Goal: Transaction & Acquisition: Obtain resource

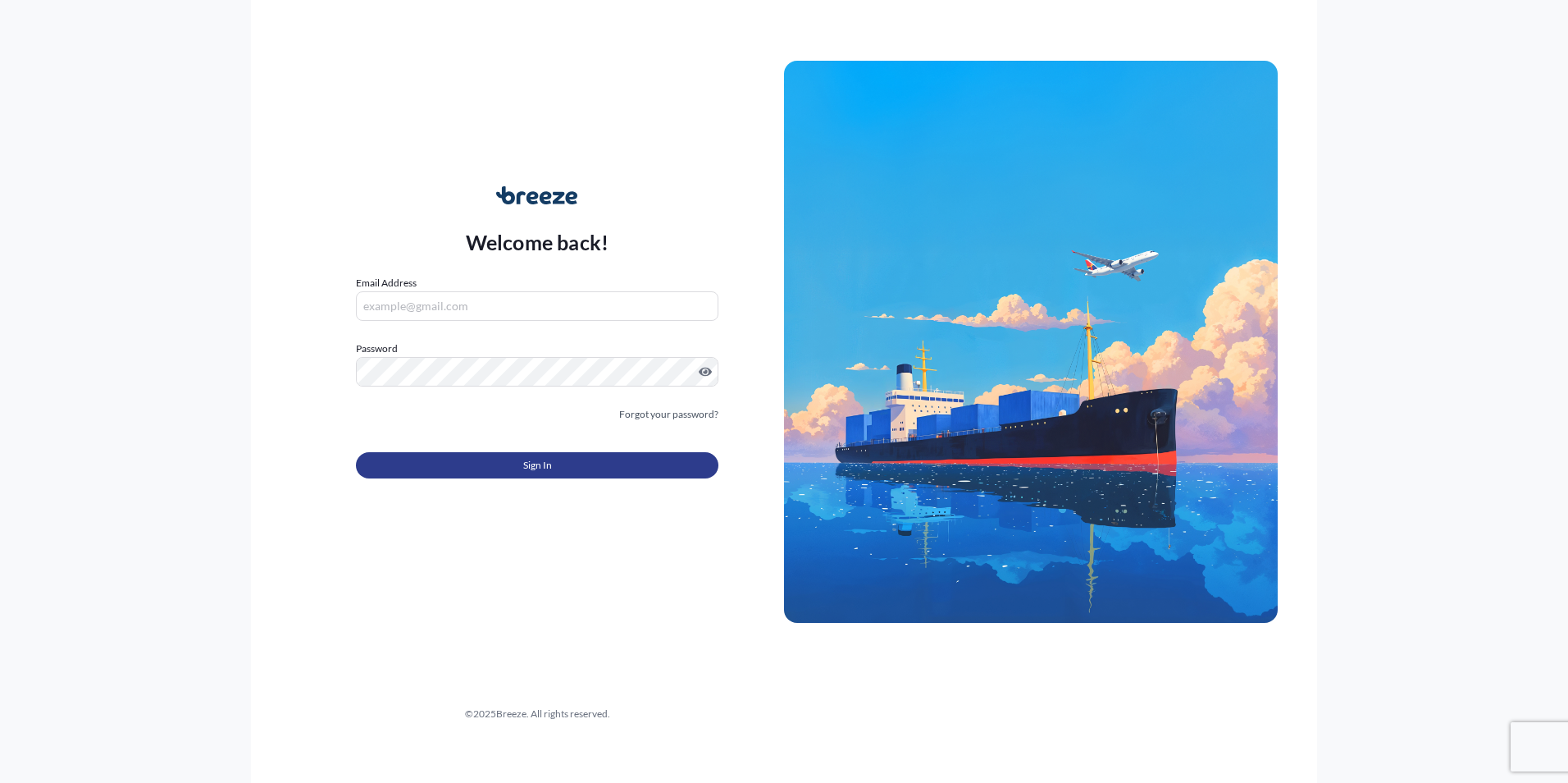
type input "[EMAIL_ADDRESS][DOMAIN_NAME]"
click at [531, 465] on span "Sign In" at bounding box center [538, 465] width 29 height 16
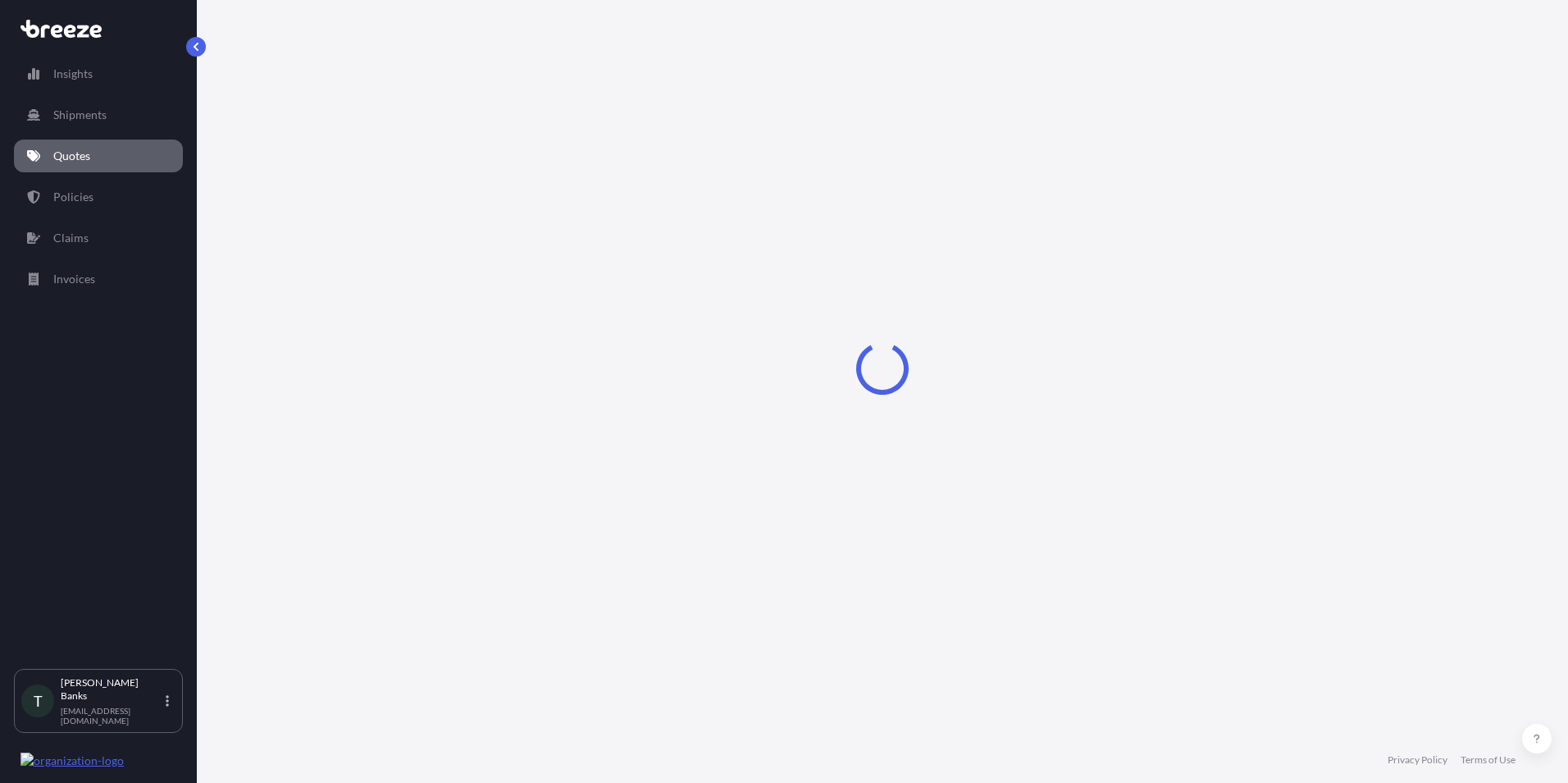
select select "Sea"
select select "1"
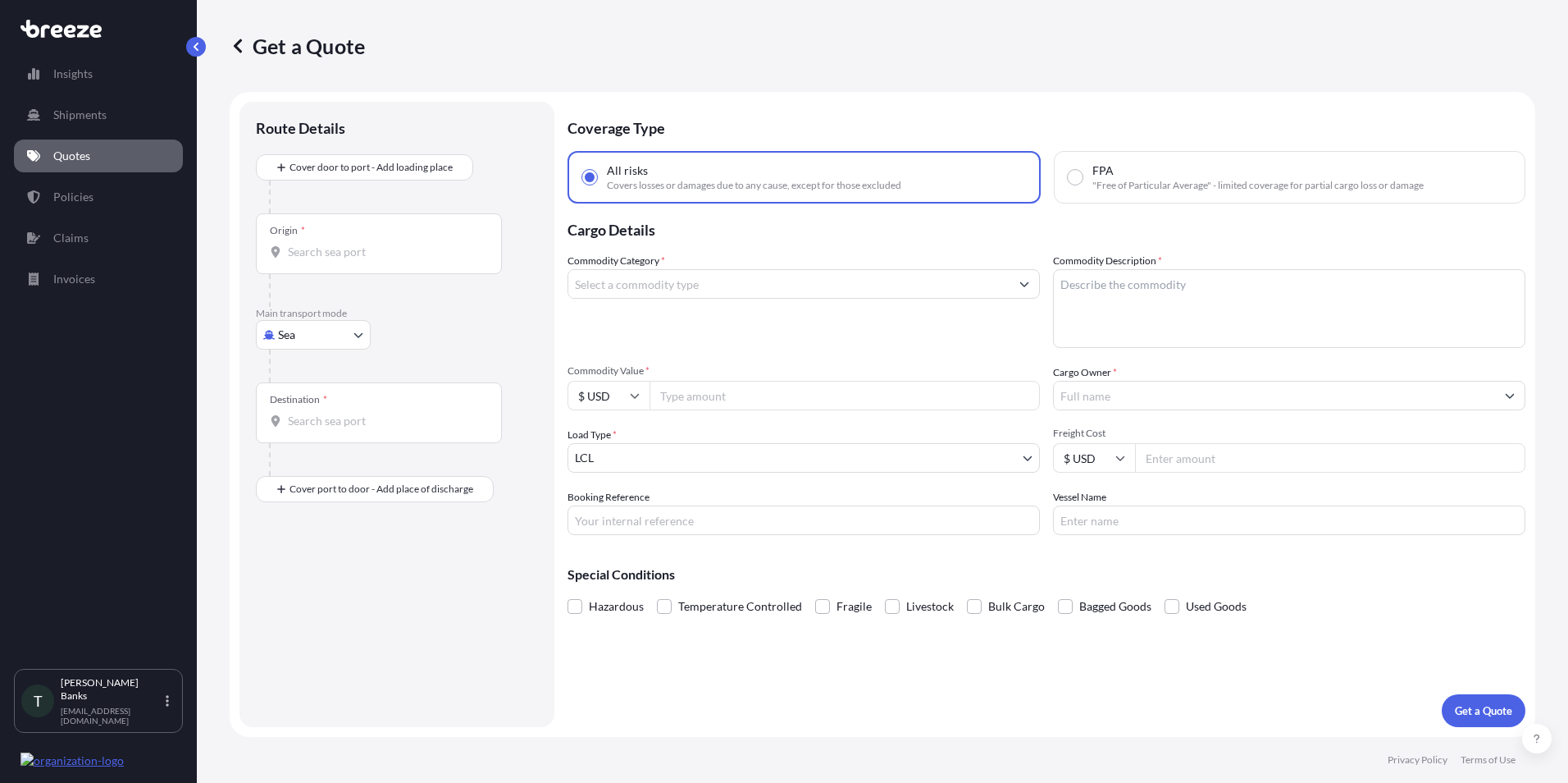
click at [302, 252] on input "Origin *" at bounding box center [384, 251] width 193 height 16
click at [358, 341] on body "0 options available. Insights Shipments Quotes Policies Claims Invoices T [PERS…" at bounding box center [784, 392] width 1568 height 783
click at [332, 403] on div "Air" at bounding box center [313, 407] width 102 height 29
select select "Air"
click at [299, 433] on input "Destination *" at bounding box center [384, 427] width 193 height 16
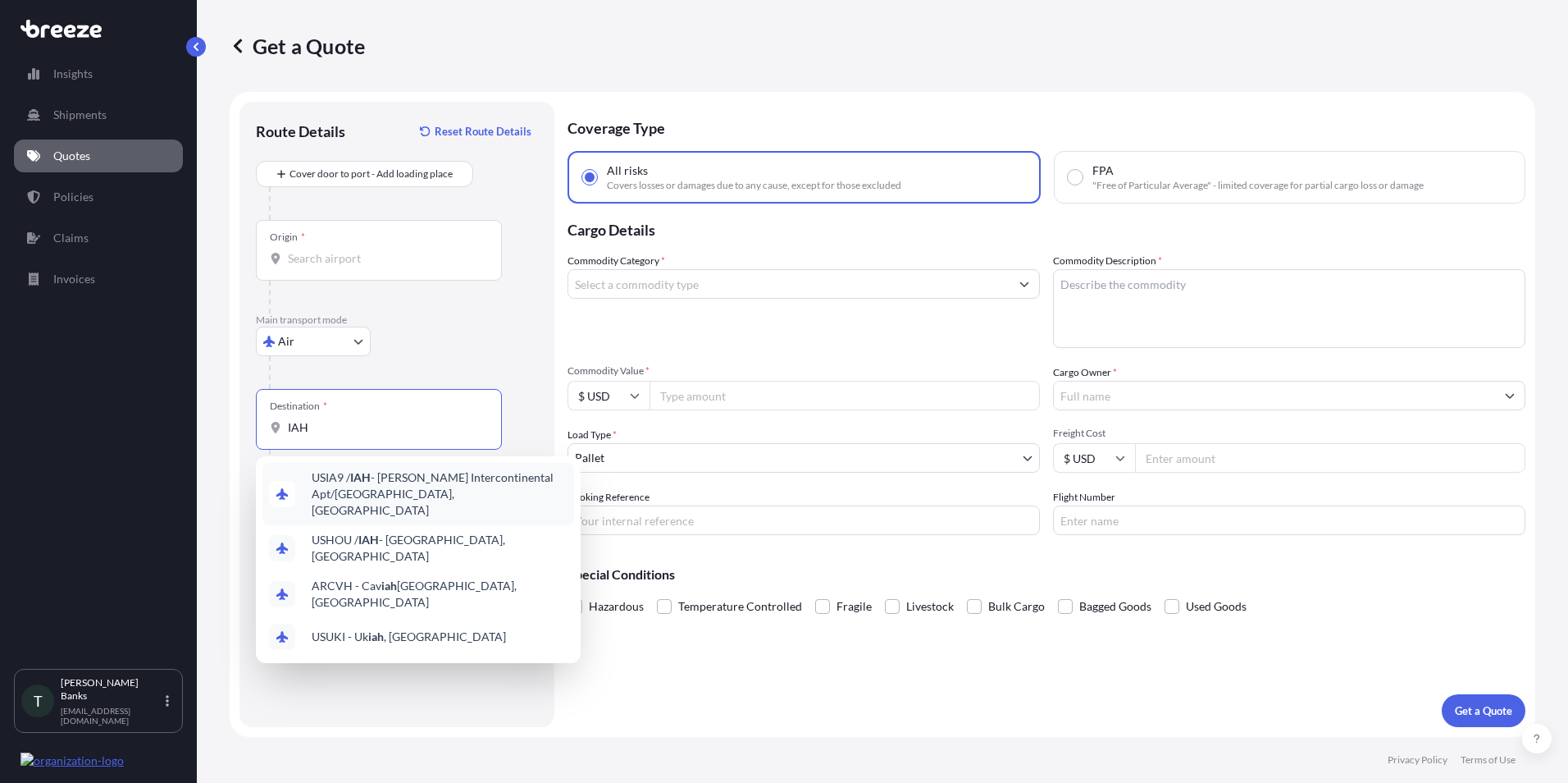
click at [436, 493] on span "USIA9 / IAH - [PERSON_NAME] Intercontinental Apt/[GEOGRAPHIC_DATA], [GEOGRAPHIC…" at bounding box center [439, 493] width 256 height 49
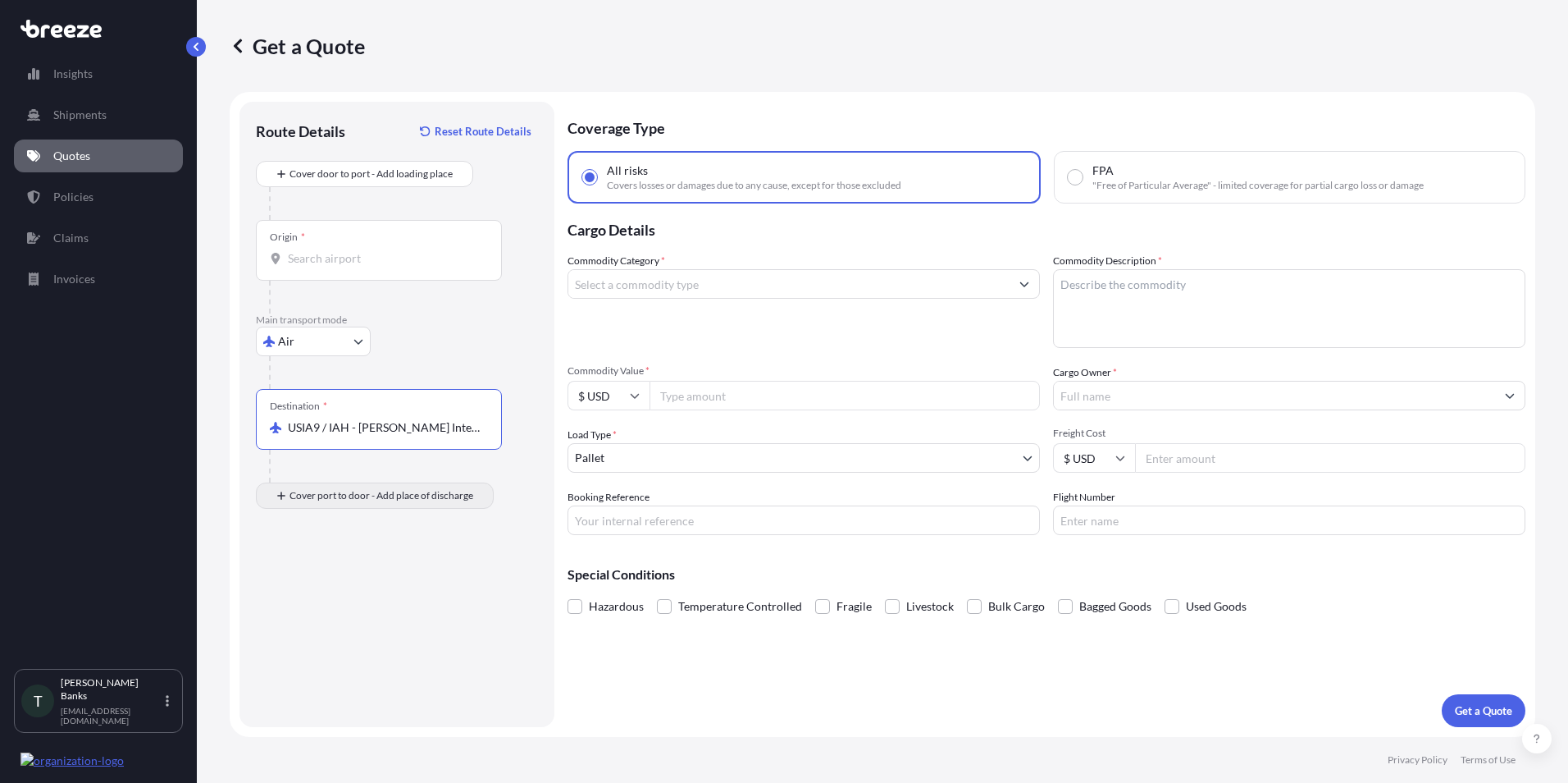
type input "USIA9 / IAH - [PERSON_NAME] Intercontinental Apt/[GEOGRAPHIC_DATA], [GEOGRAPHIC…"
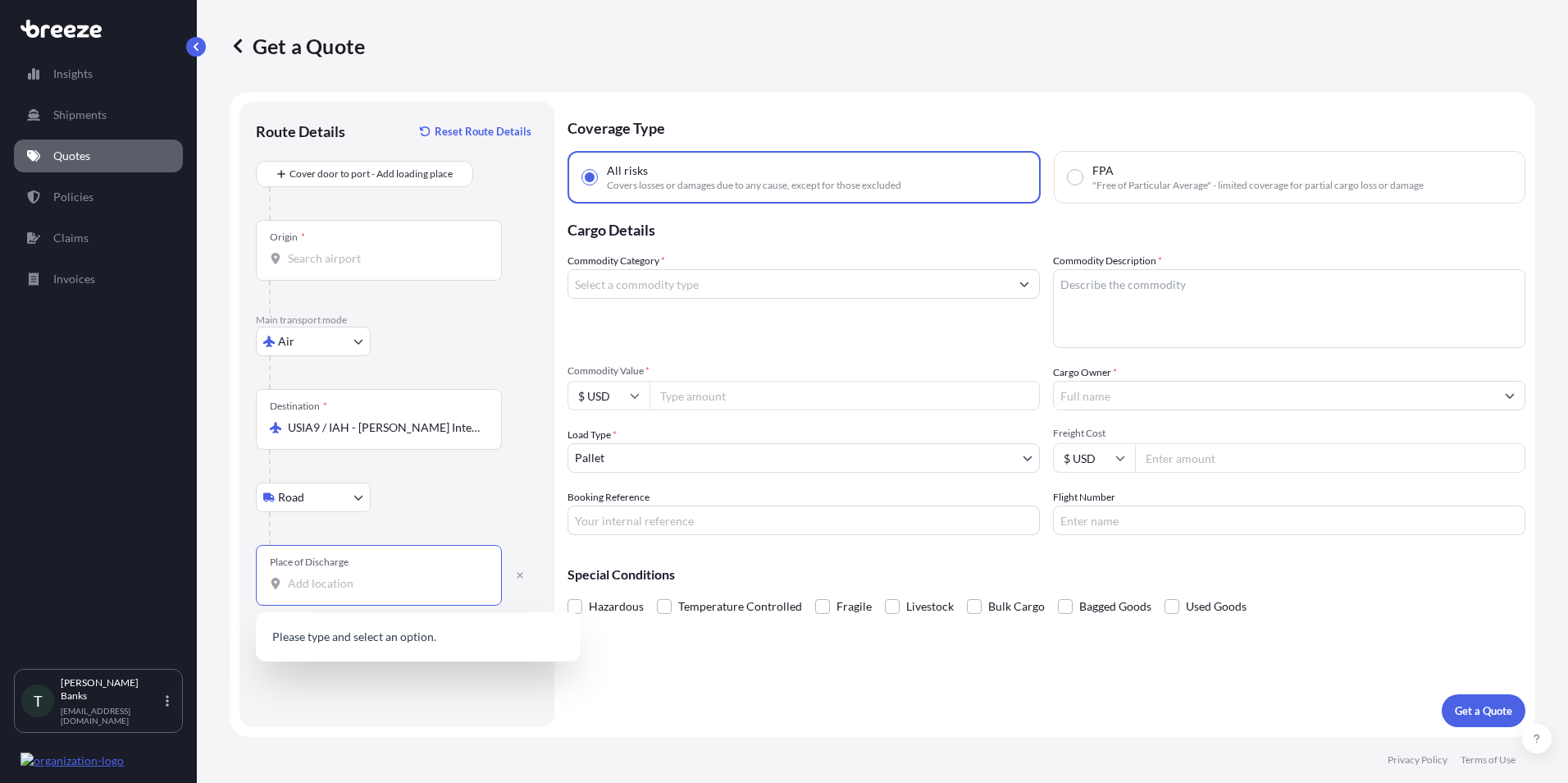
click at [302, 589] on input "Place of Discharge" at bounding box center [384, 583] width 193 height 16
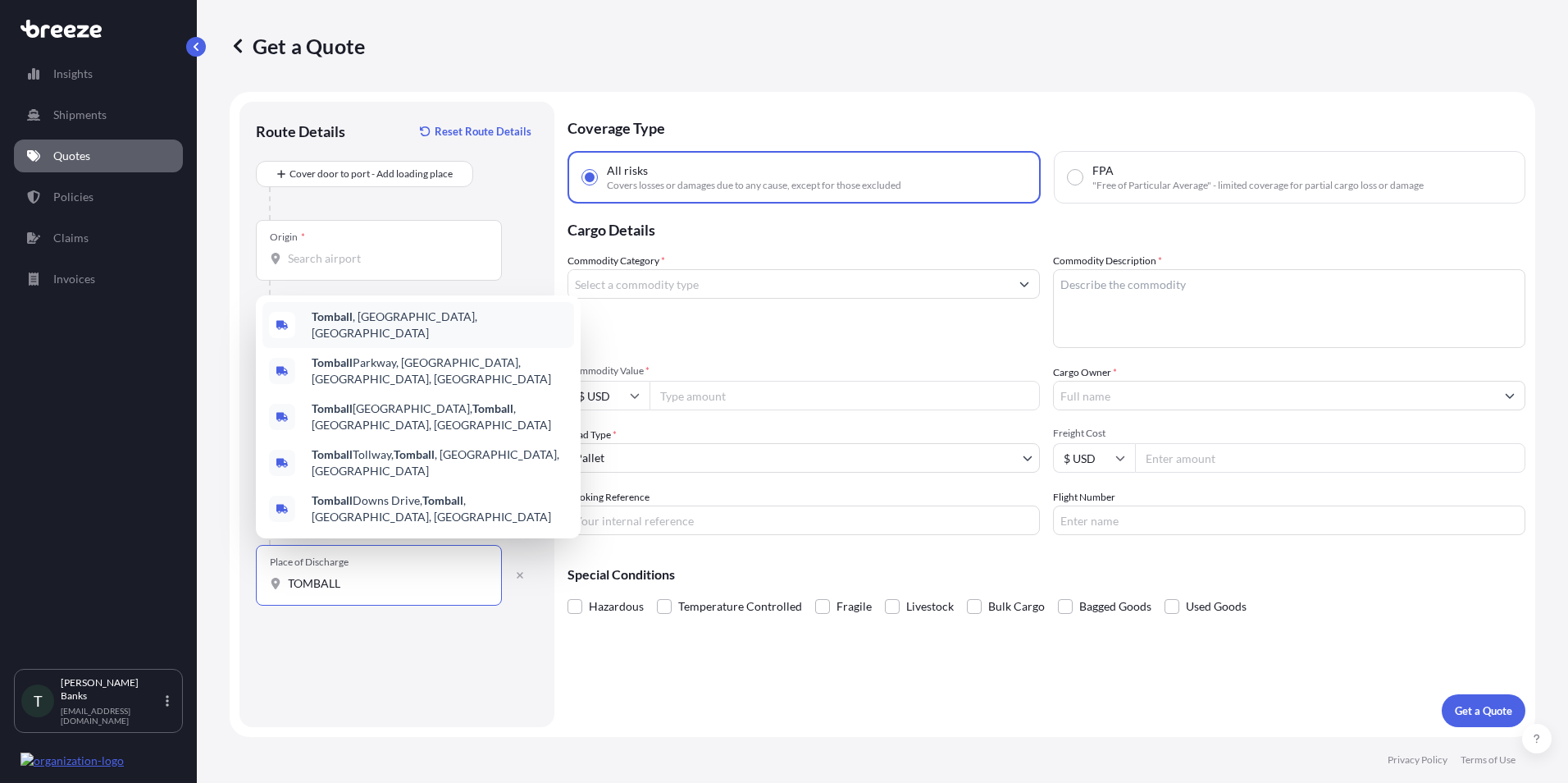
click at [341, 323] on b "Tomball" at bounding box center [332, 317] width 41 height 14
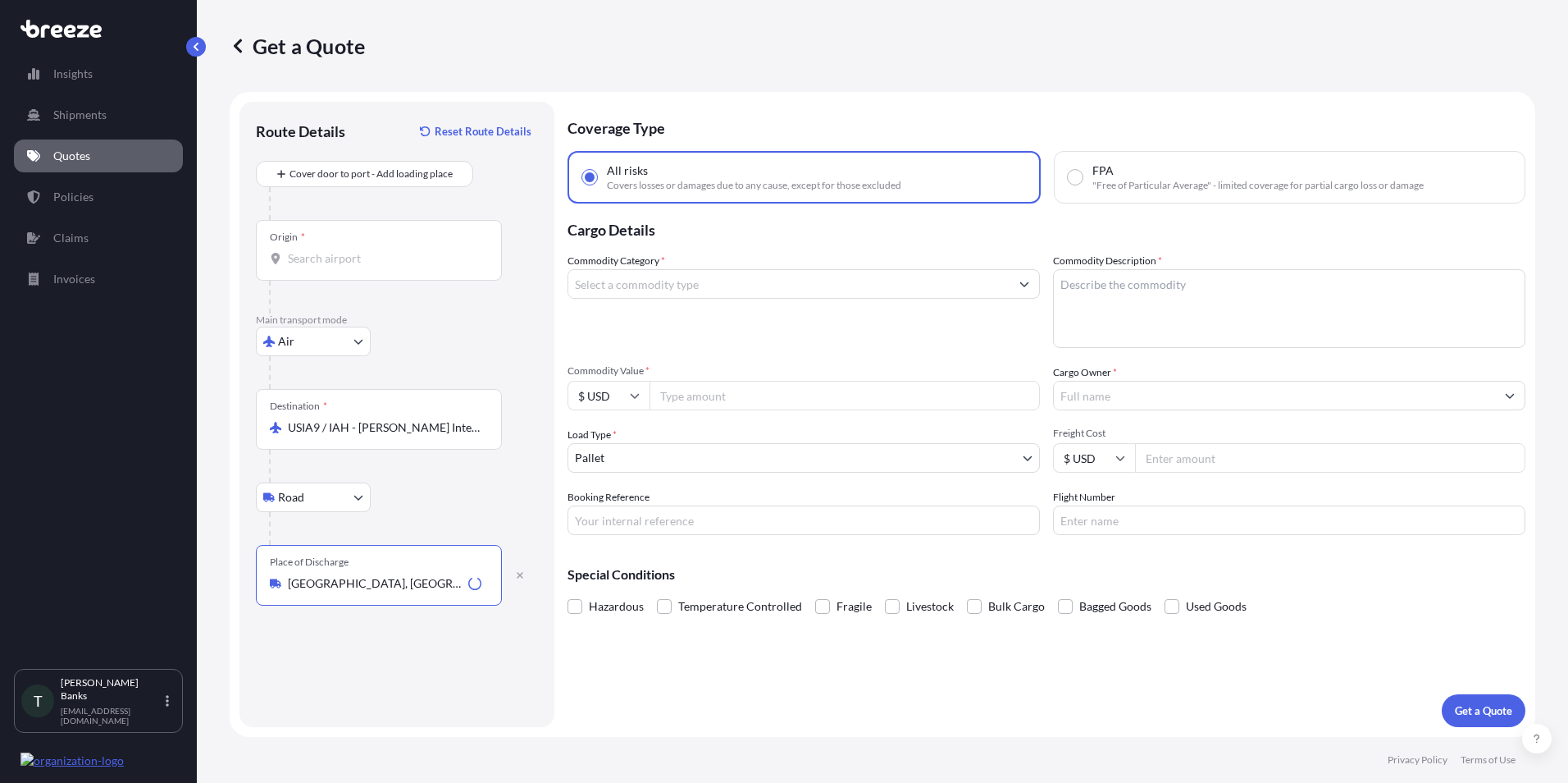
type input "[GEOGRAPHIC_DATA], [GEOGRAPHIC_DATA], [GEOGRAPHIC_DATA]"
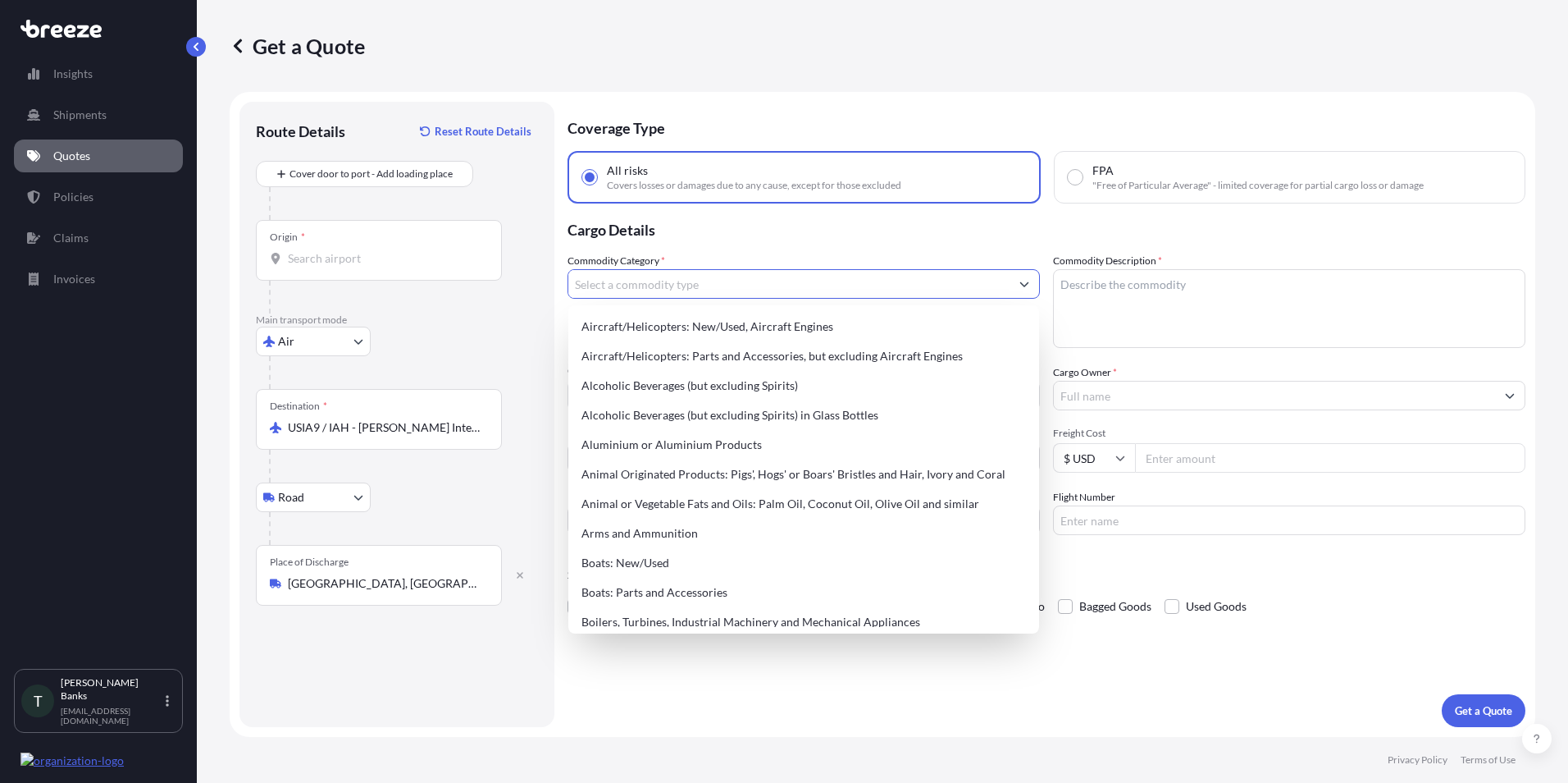
click at [763, 288] on input "Commodity Category *" at bounding box center [789, 284] width 441 height 29
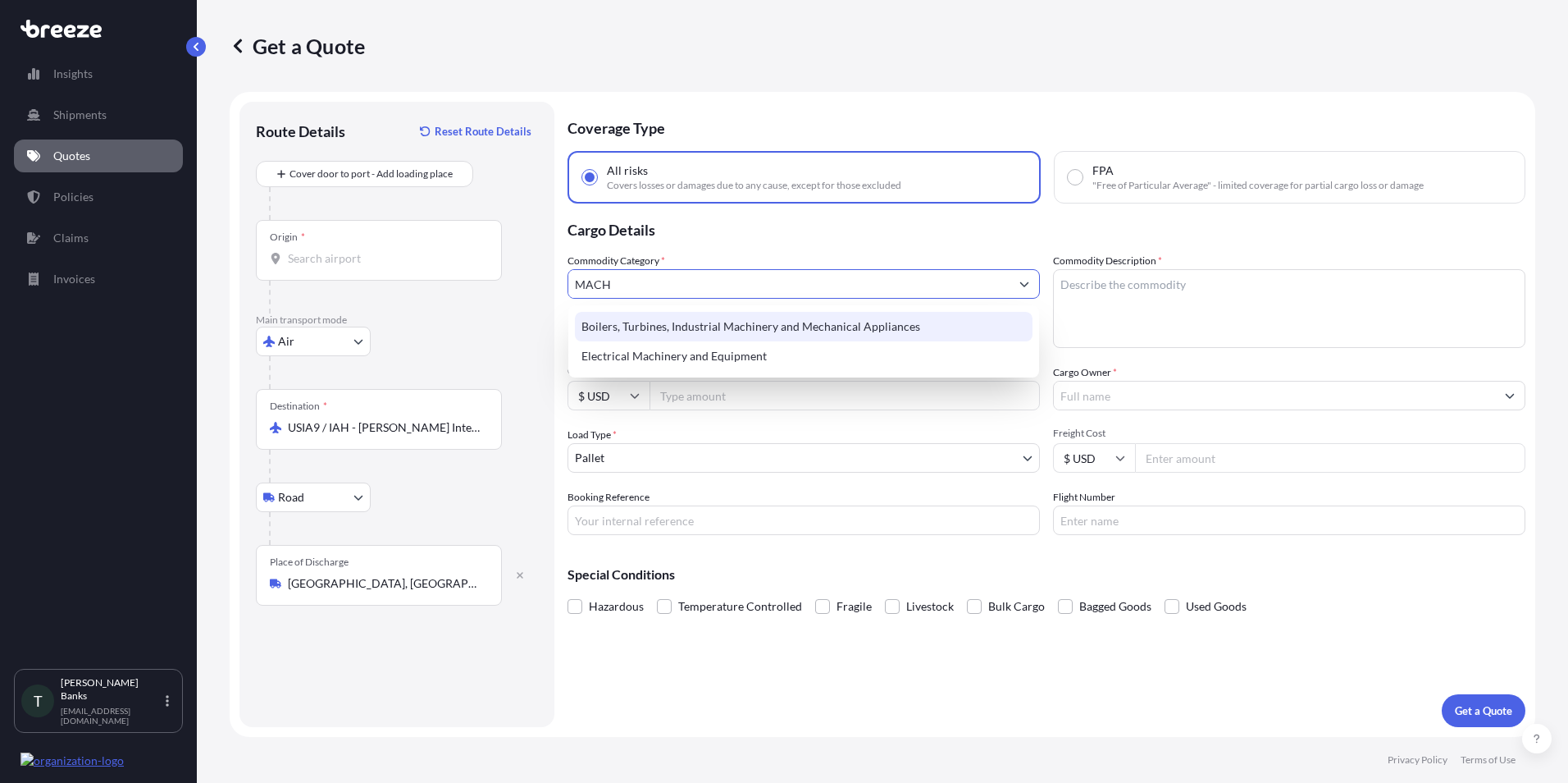
click at [724, 327] on div "Boilers, Turbines, Industrial Machinery and Mechanical Appliances" at bounding box center [803, 326] width 457 height 29
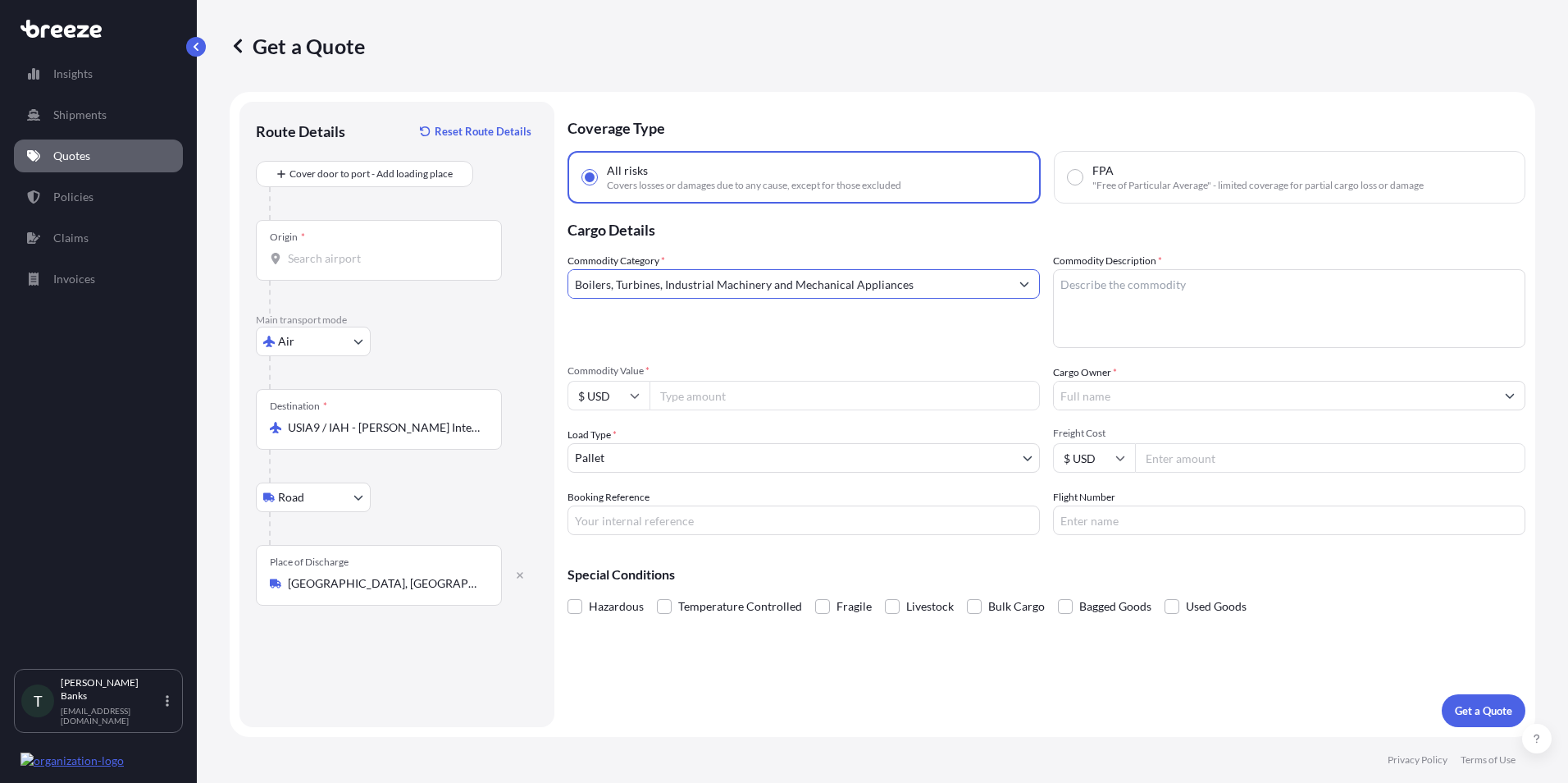
type input "Boilers, Turbines, Industrial Machinery and Mechanical Appliances"
click at [1163, 291] on textarea "Commodity Description *" at bounding box center [1289, 309] width 472 height 78
type textarea "MACHINERY"
click at [1145, 401] on input "Cargo Owner *" at bounding box center [1274, 395] width 441 height 29
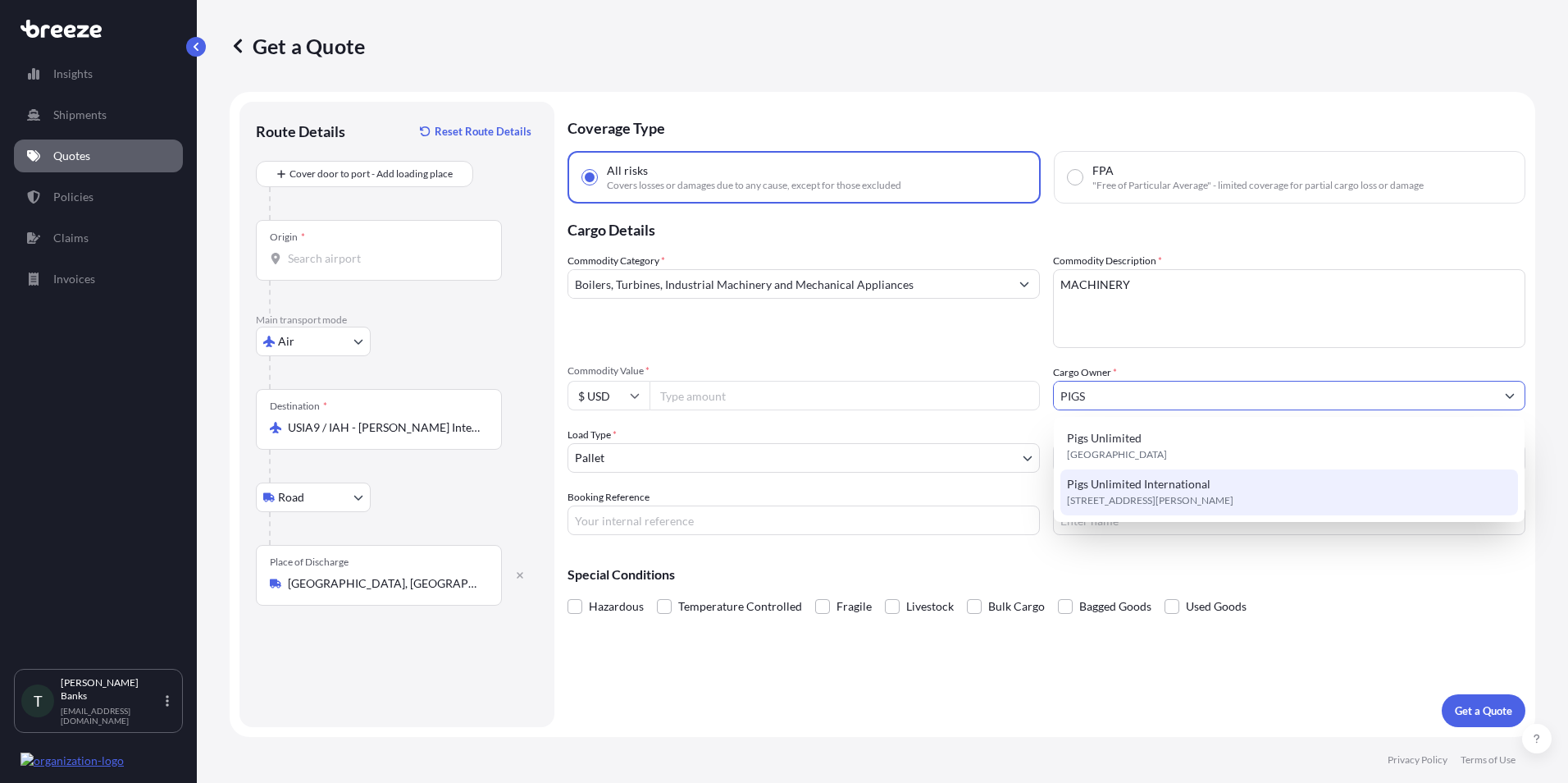
click at [1162, 494] on span "[STREET_ADDRESS][PERSON_NAME]" at bounding box center [1150, 500] width 167 height 16
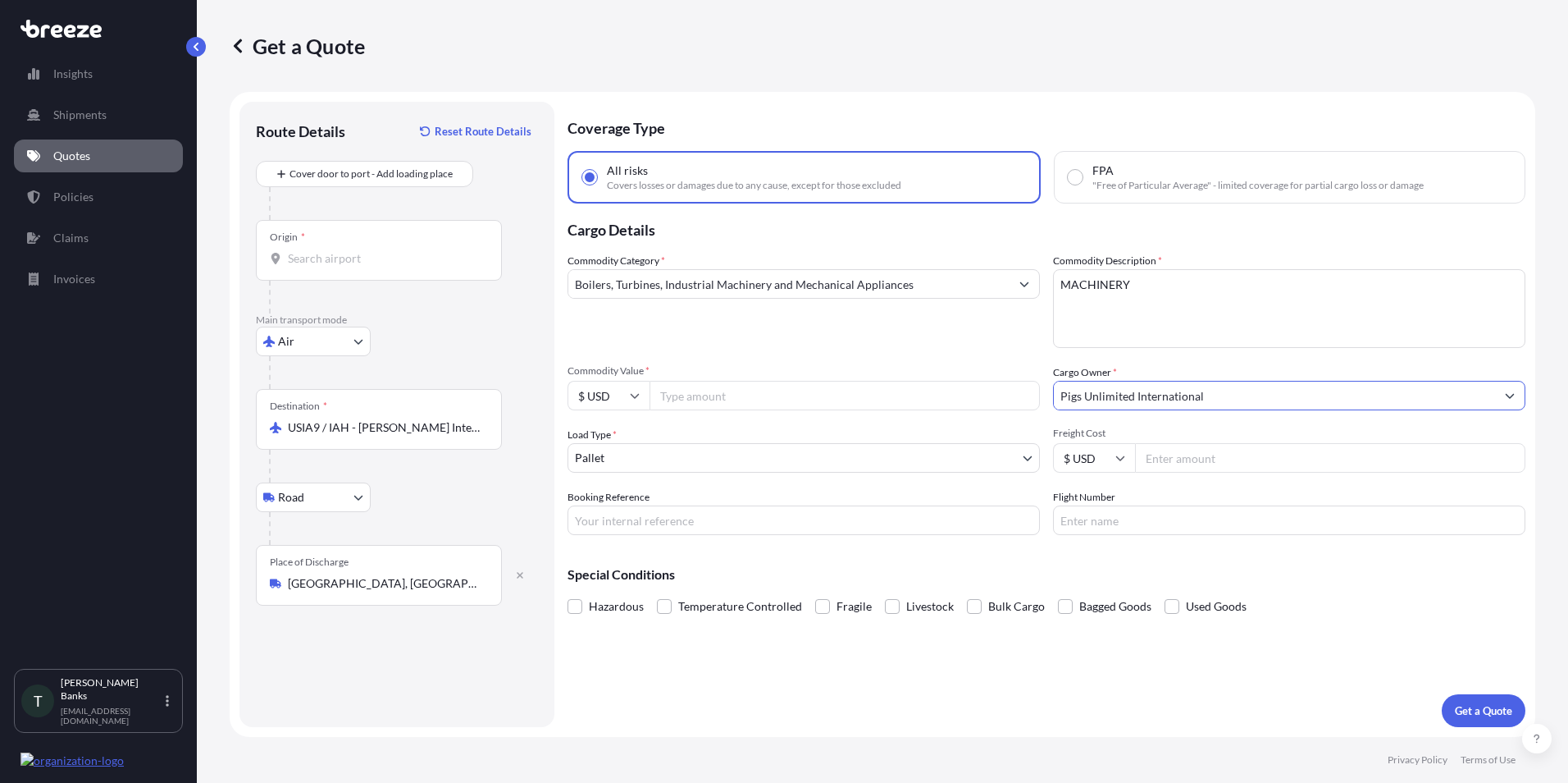
type input "Pigs Unlimited International"
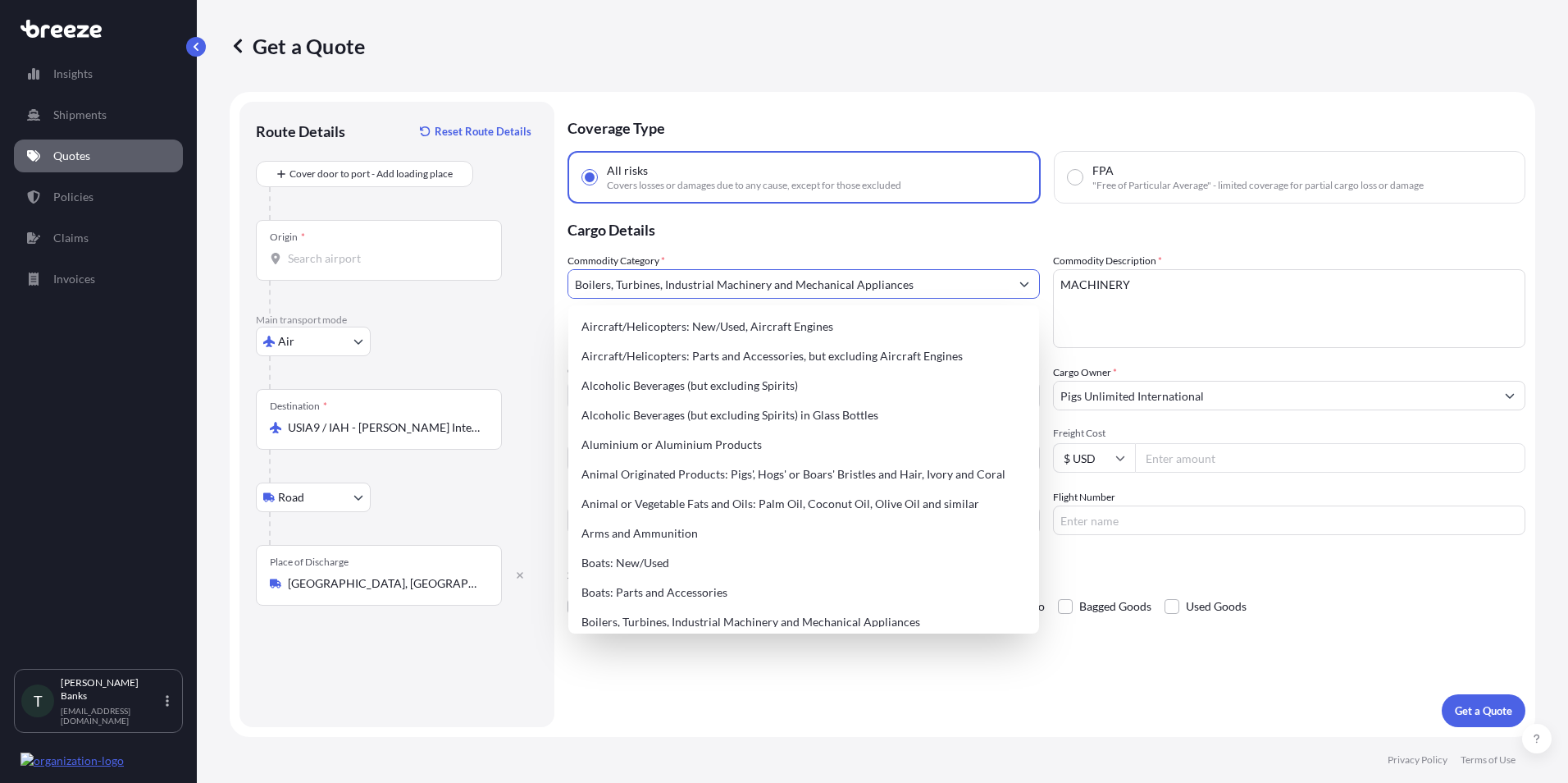
click at [831, 276] on input "Boilers, Turbines, Industrial Machinery and Mechanical Appliances" at bounding box center [789, 284] width 441 height 29
click at [1025, 283] on icon "Show suggestions" at bounding box center [1024, 284] width 10 height 10
click at [1025, 282] on icon "Show suggestions" at bounding box center [1024, 284] width 10 height 10
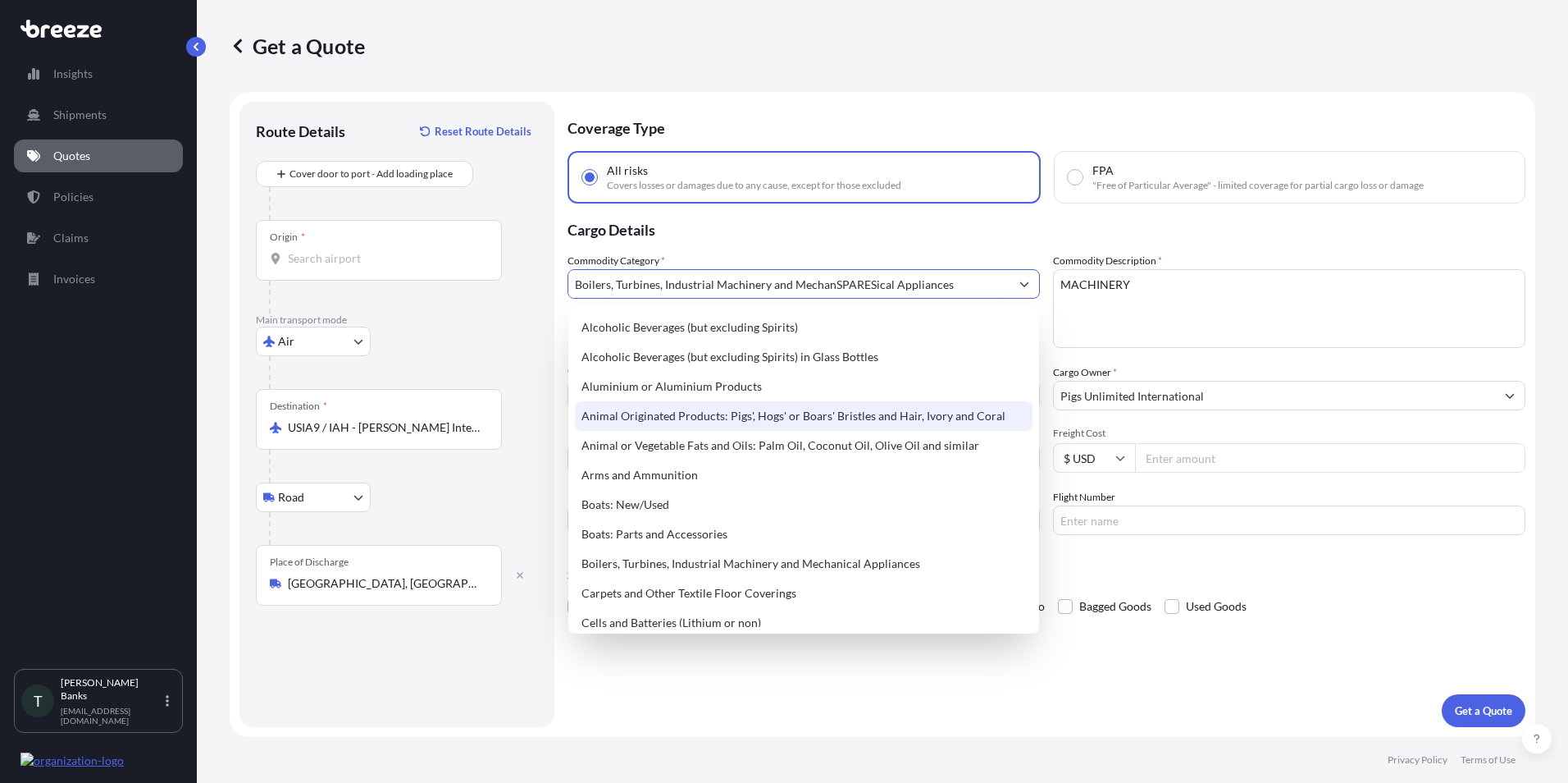
scroll to position [82, 0]
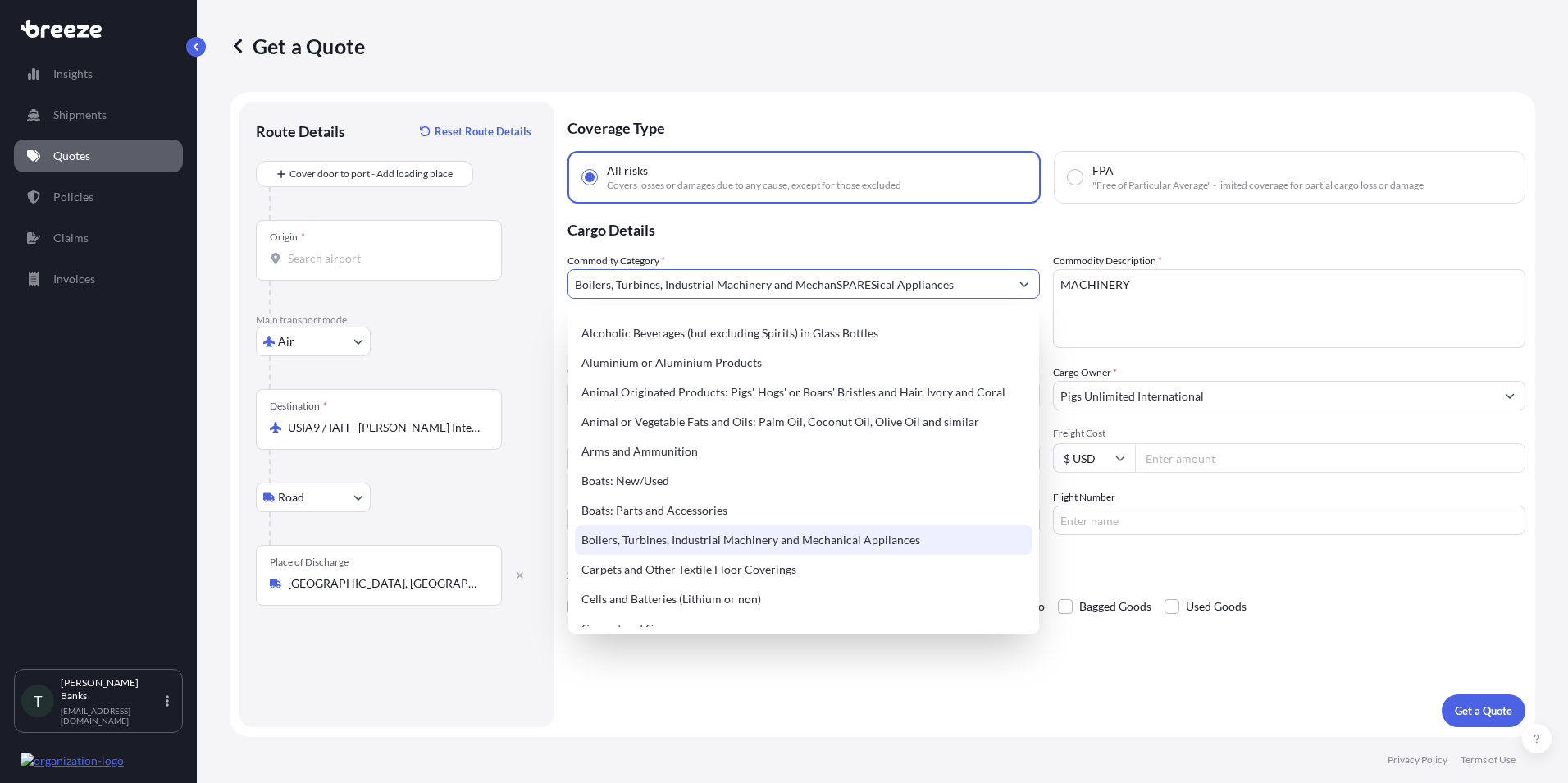
click at [876, 539] on div "Boilers, Turbines, Industrial Machinery and Mechanical Appliances" at bounding box center [803, 540] width 457 height 29
type input "Boilers, Turbines, Industrial Machinery and Mechanical Appliances"
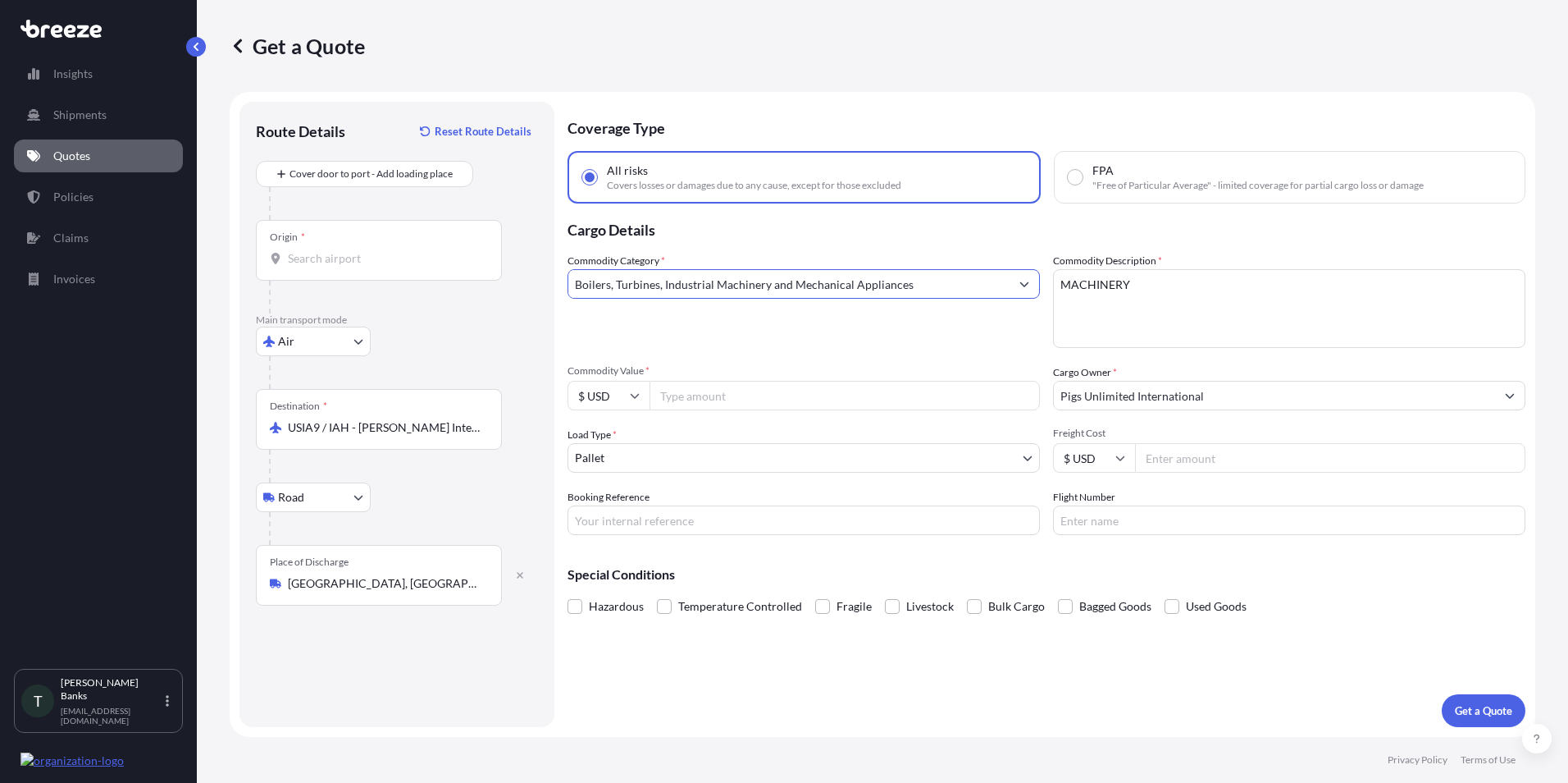
click at [710, 393] on input "Commodity Value *" at bounding box center [845, 395] width 390 height 29
type input "60500"
click at [1441, 694] on button "Get a Quote" at bounding box center [1483, 710] width 84 height 33
click at [342, 261] on input "Origin * Please select an origin" at bounding box center [384, 259] width 193 height 16
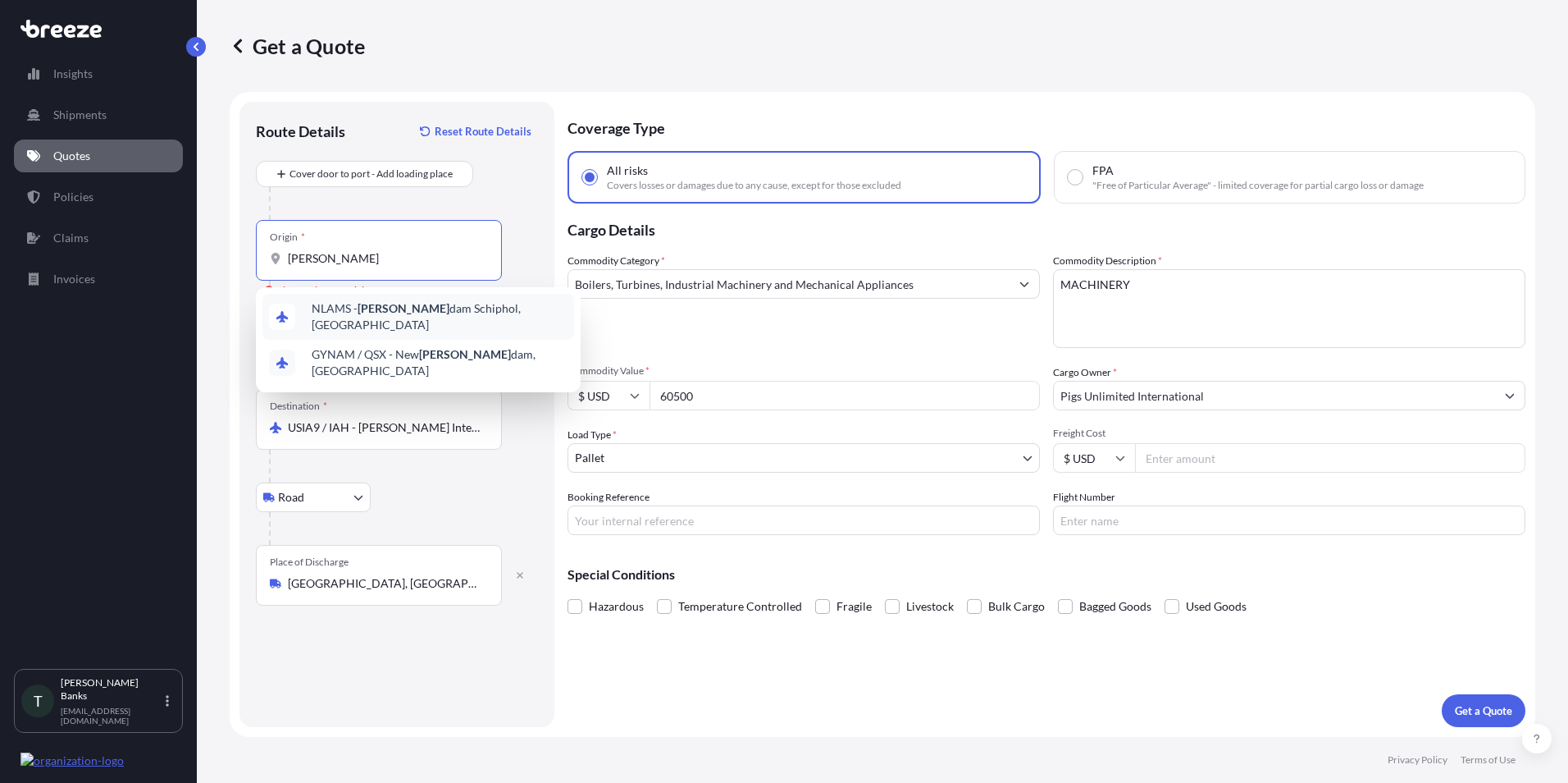
click at [477, 314] on span "NLAMS - [PERSON_NAME] dam Schiphol, [GEOGRAPHIC_DATA]" at bounding box center [439, 317] width 256 height 33
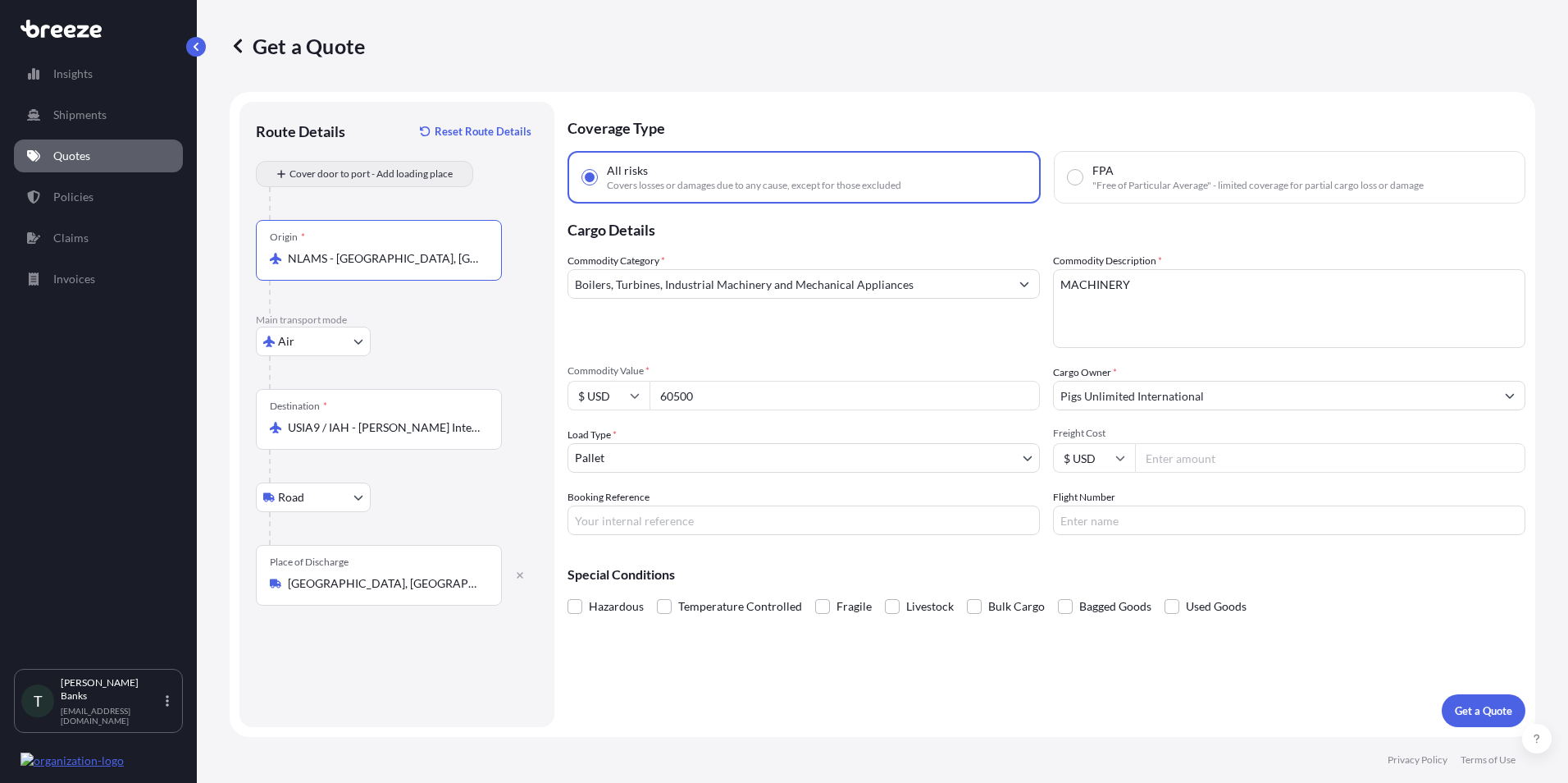
type input "NLAMS - [GEOGRAPHIC_DATA], [GEOGRAPHIC_DATA]"
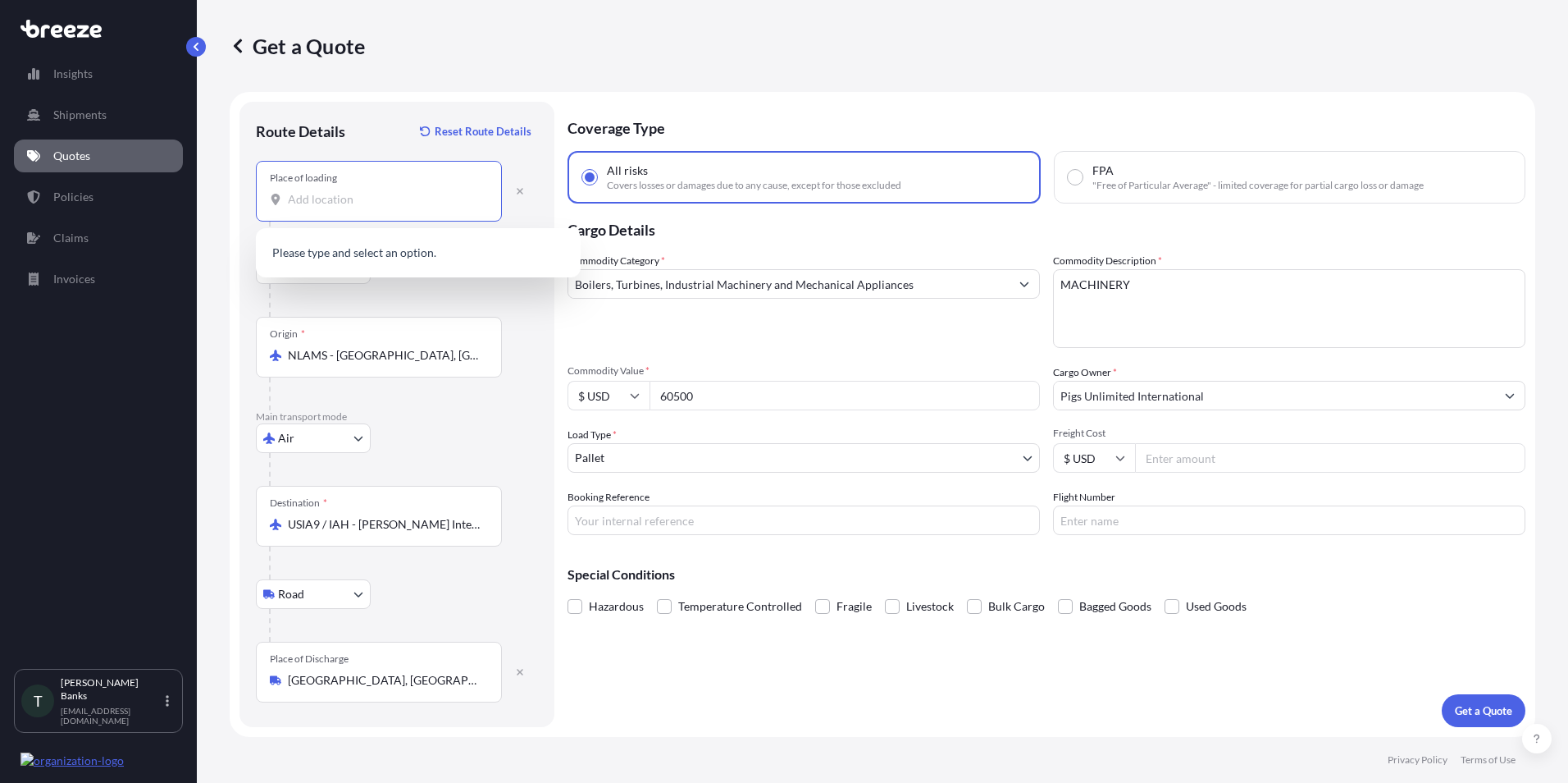
click at [313, 200] on input "Place of loading" at bounding box center [384, 199] width 193 height 16
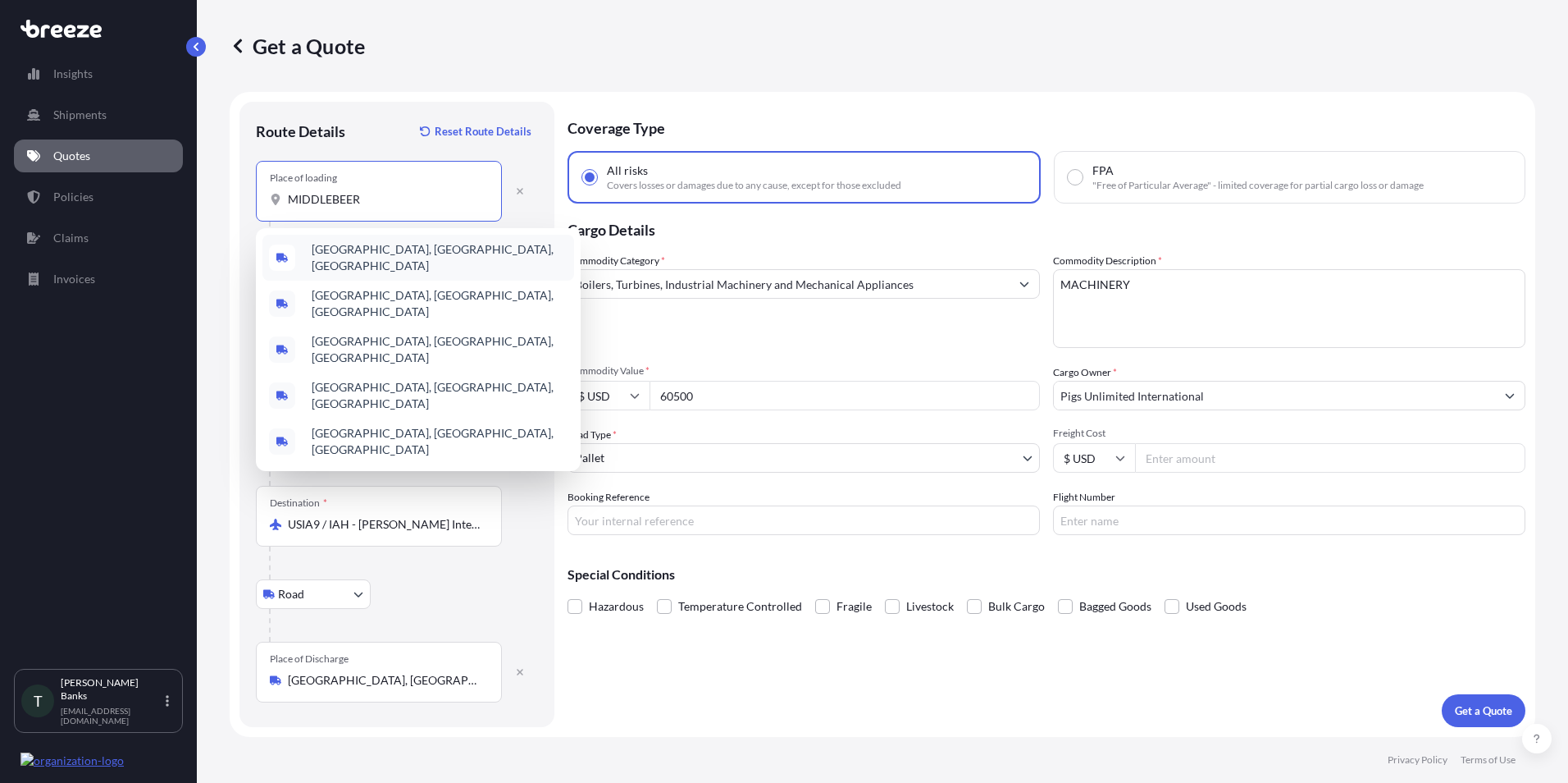
drag, startPoint x: 358, startPoint y: 200, endPoint x: 274, endPoint y: 197, distance: 84.1
click at [274, 197] on div "MIDDLEBEER" at bounding box center [379, 199] width 218 height 16
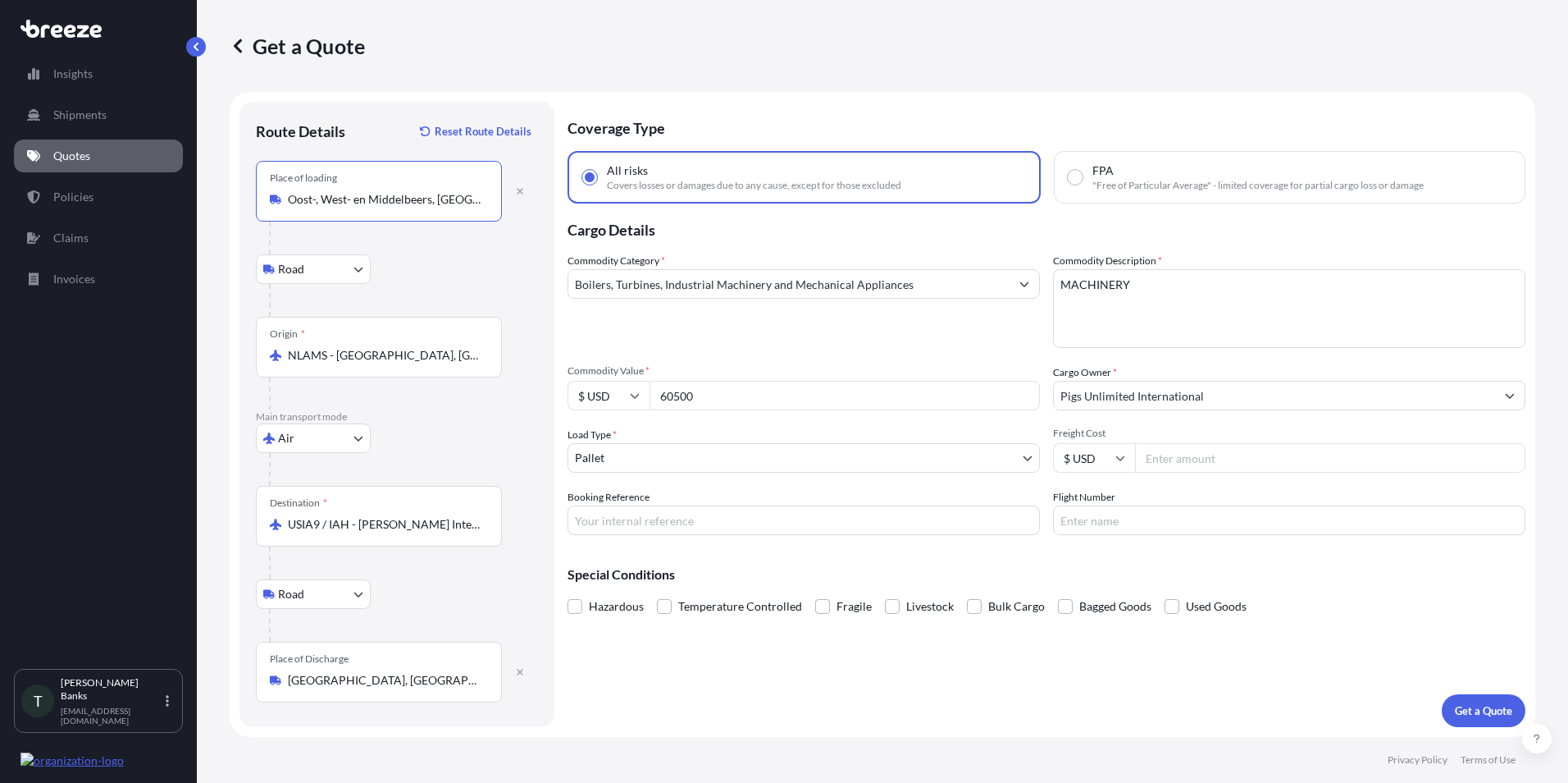
type input "Oost-, West- en Middelbeers, [GEOGRAPHIC_DATA]"
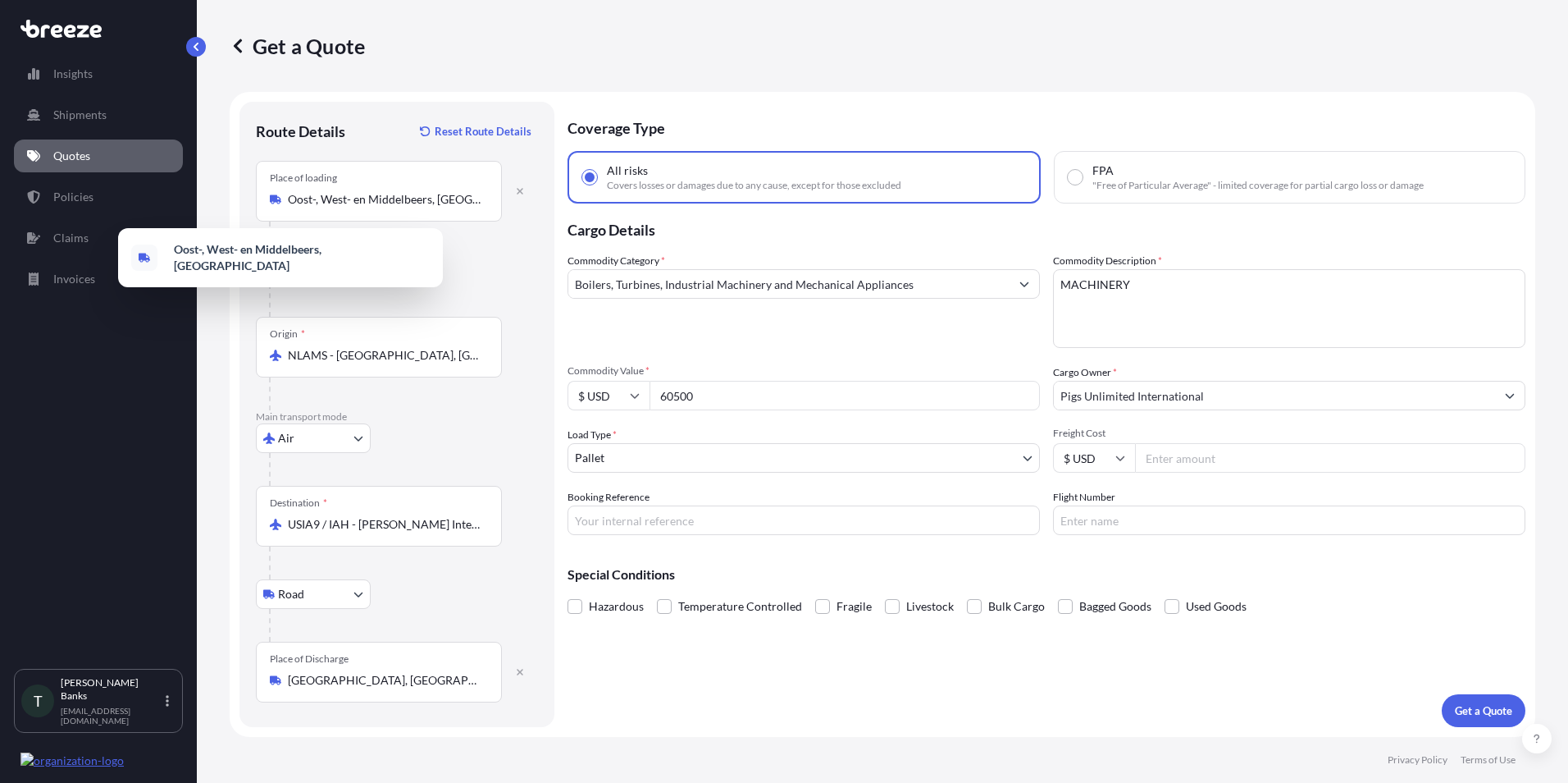
click at [1181, 461] on input "Freight Cost" at bounding box center [1330, 457] width 390 height 29
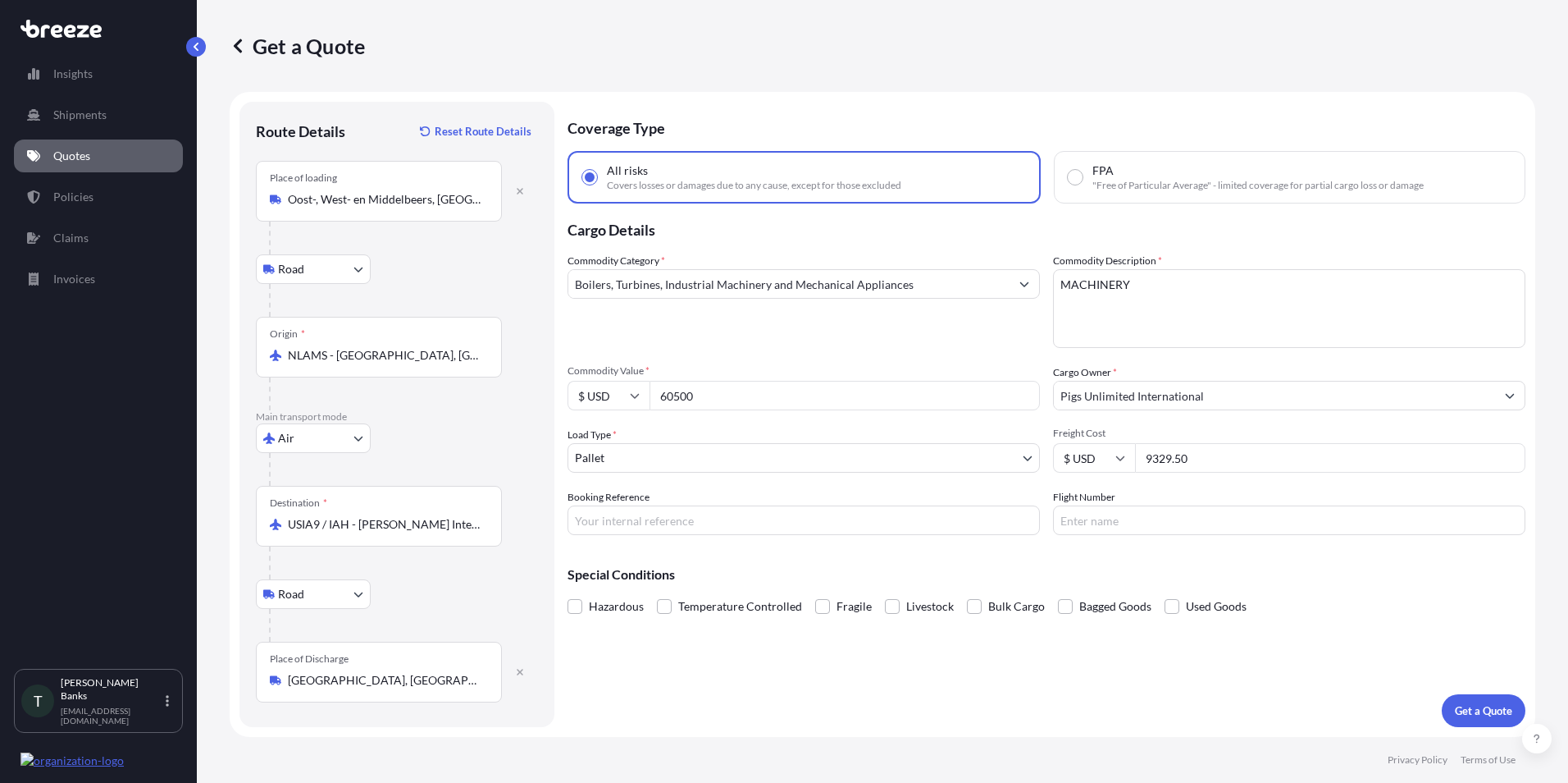
type input "9329.50"
click at [1477, 715] on p "Get a Quote" at bounding box center [1483, 711] width 57 height 16
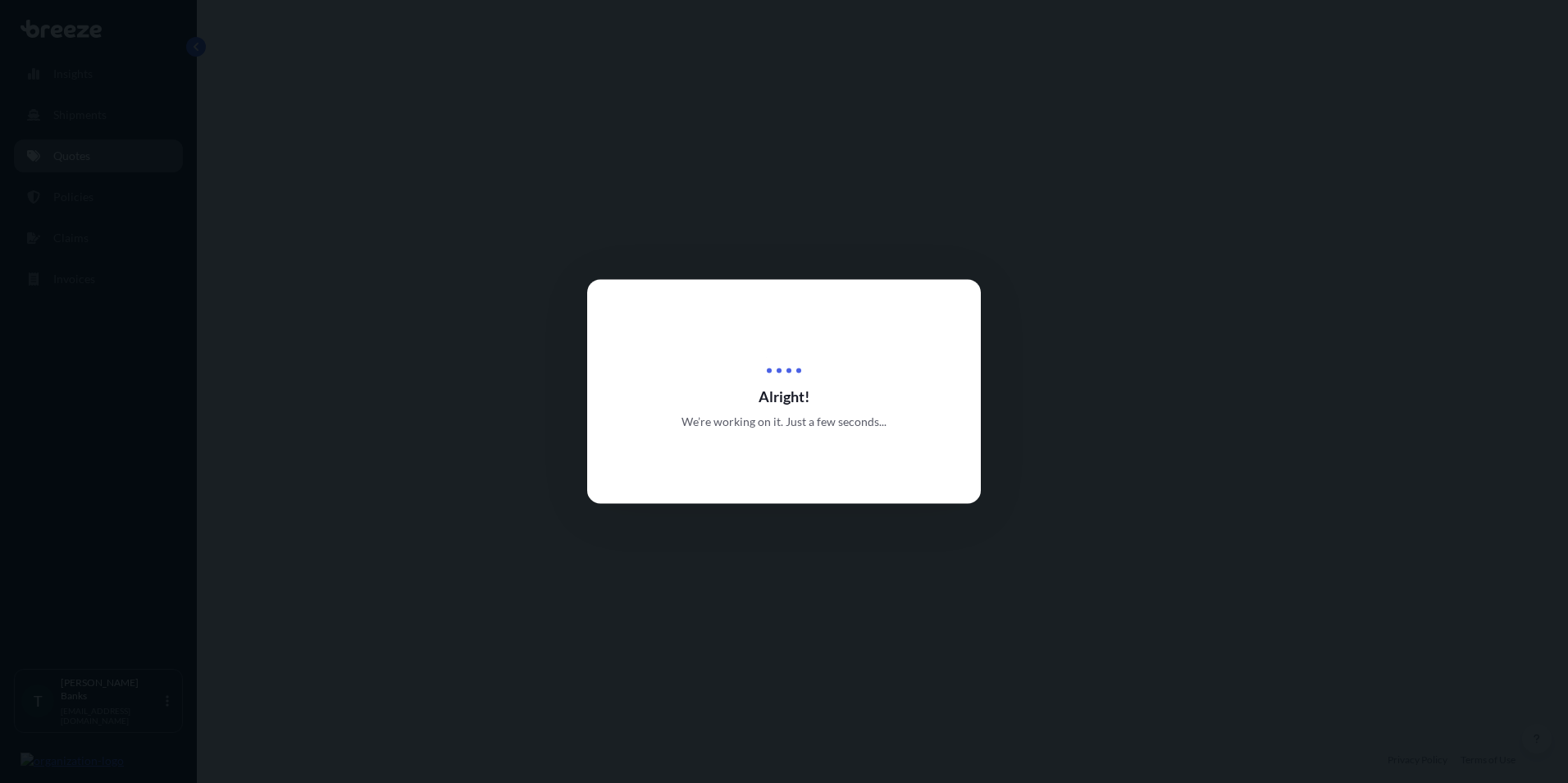
select select "Road"
select select "Air"
select select "Road"
select select "1"
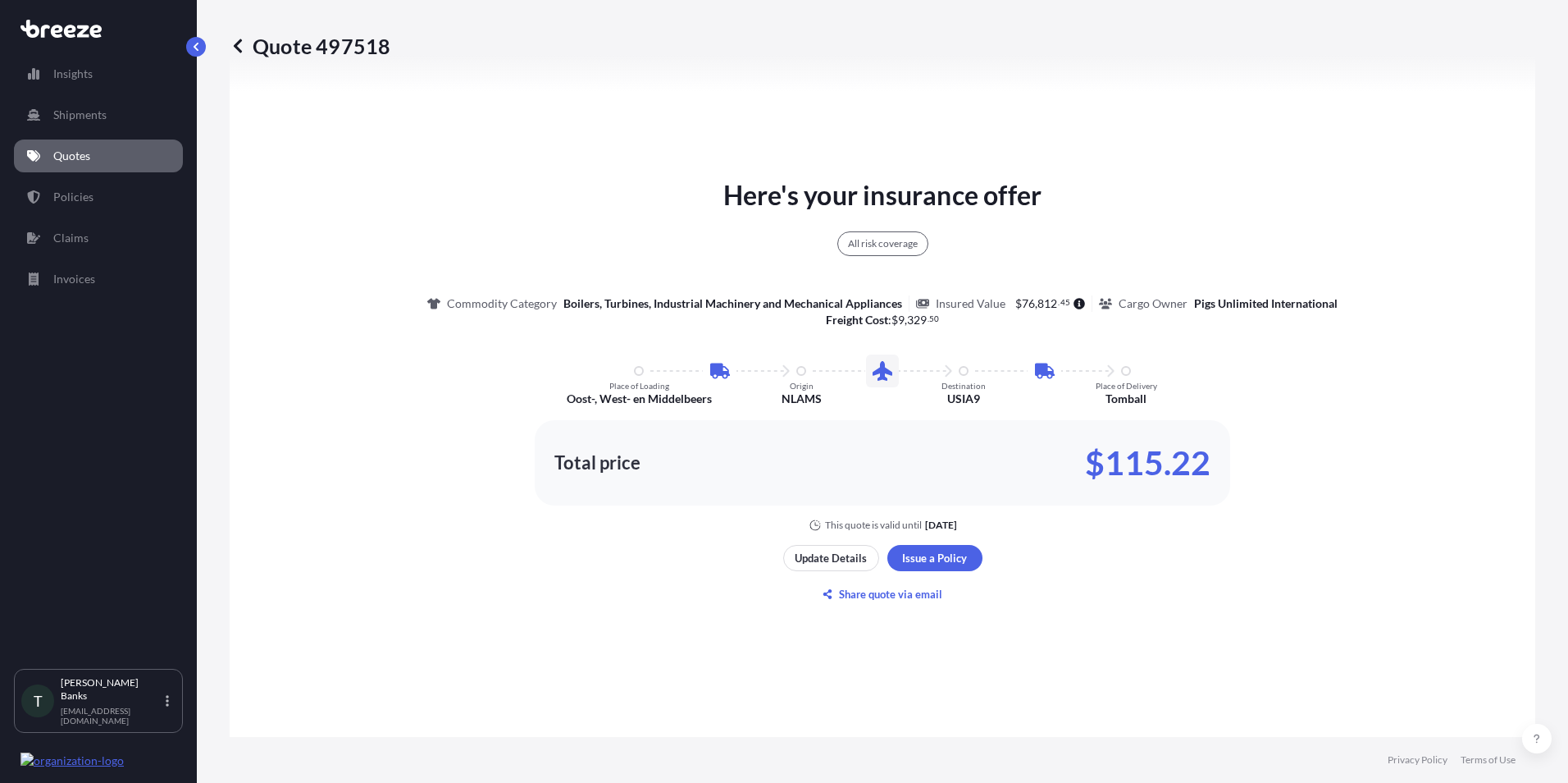
scroll to position [903, 0]
click at [867, 589] on p "Share quote via email" at bounding box center [891, 592] width 103 height 16
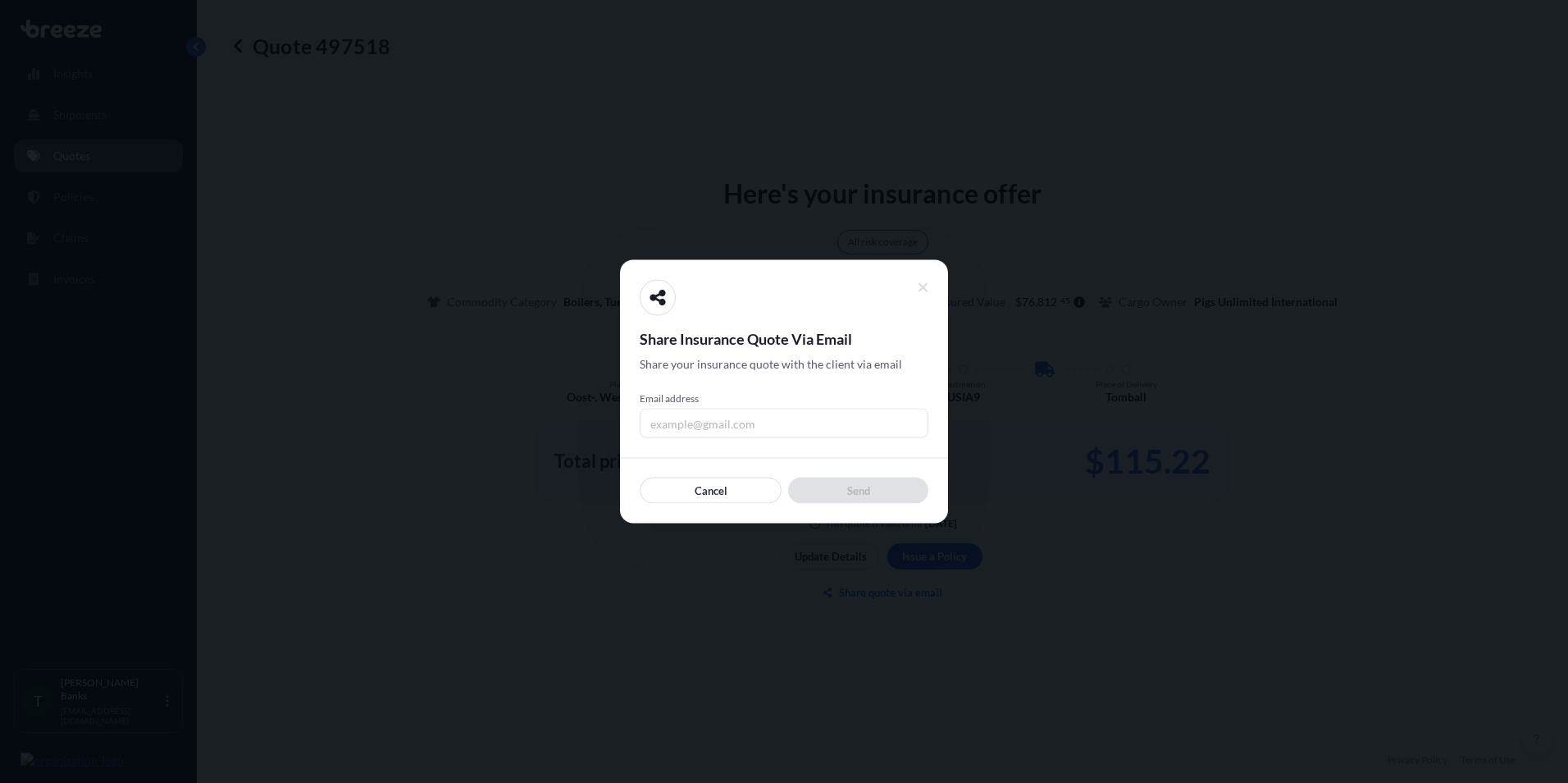
click at [694, 416] on input "Email address" at bounding box center [784, 423] width 289 height 29
type input "[EMAIL_ADDRESS][DOMAIN_NAME]"
